Goal: Information Seeking & Learning: Learn about a topic

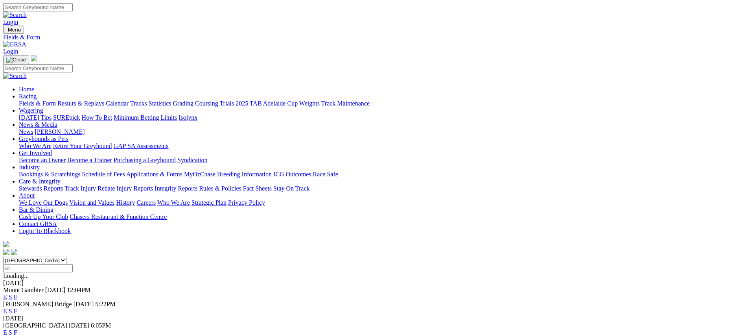
click at [56, 100] on link "Fields & Form" at bounding box center [37, 103] width 37 height 7
click at [7, 329] on link "E" at bounding box center [5, 332] width 4 height 7
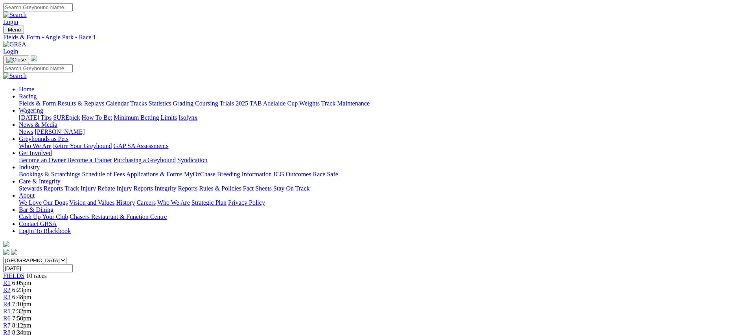
click at [245, 286] on div "R2 6:23pm" at bounding box center [377, 289] width 748 height 7
click at [293, 293] on div "R3 6:48pm" at bounding box center [377, 296] width 748 height 7
click at [11, 300] on span "R4" at bounding box center [6, 303] width 7 height 7
click at [11, 307] on link "R5" at bounding box center [6, 310] width 7 height 7
click at [11, 314] on span "R6" at bounding box center [6, 317] width 7 height 7
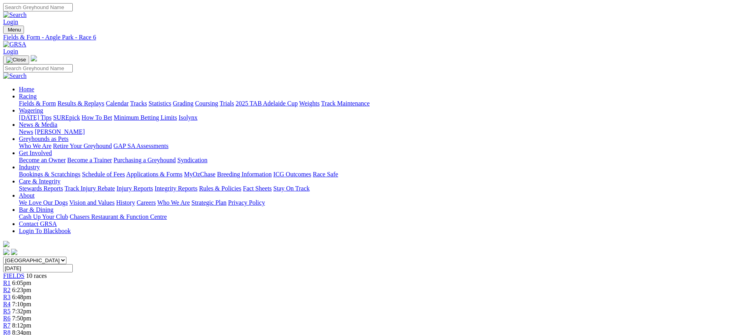
click at [476, 322] on div "R7 8:12pm" at bounding box center [377, 325] width 748 height 7
click at [11, 329] on link "R8" at bounding box center [6, 332] width 7 height 7
click at [550, 334] on div "R9 8:52pm" at bounding box center [377, 339] width 748 height 7
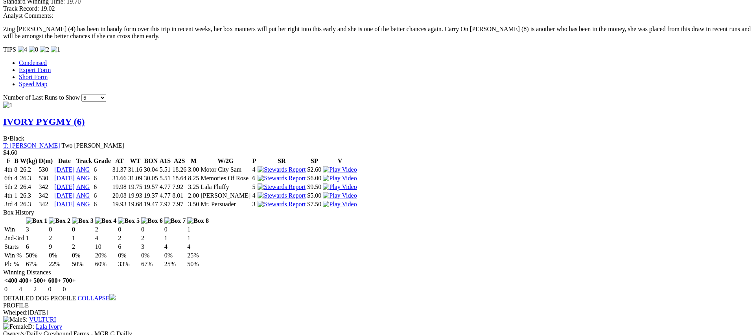
scroll to position [657, 0]
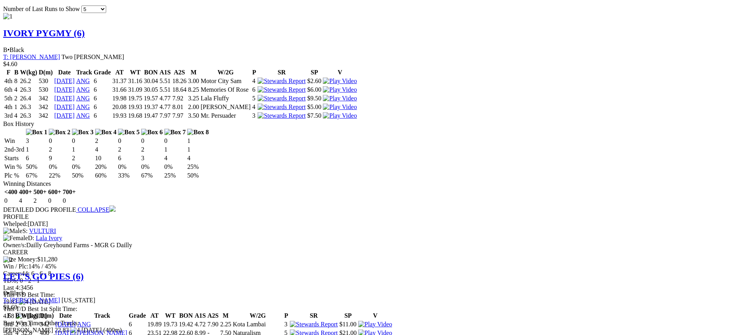
scroll to position [745, 0]
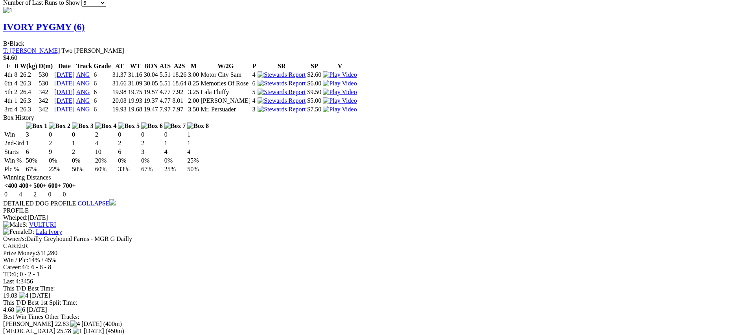
drag, startPoint x: 466, startPoint y: 24, endPoint x: 458, endPoint y: 55, distance: 31.9
